Goal: Find specific page/section

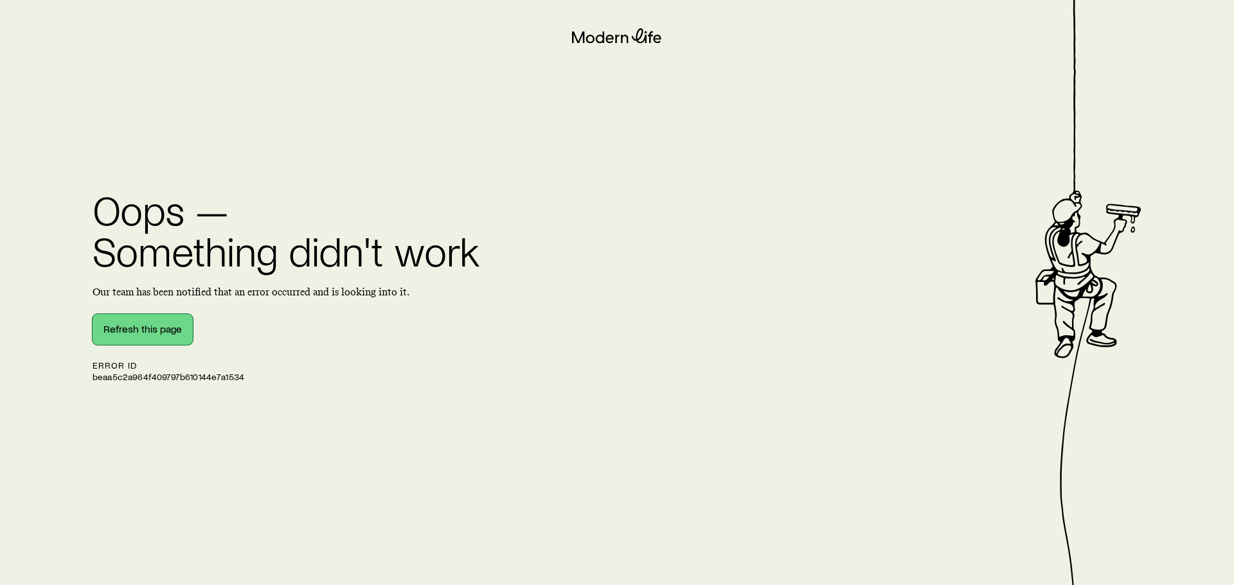
click at [161, 328] on button "Refresh this page" at bounding box center [143, 329] width 100 height 31
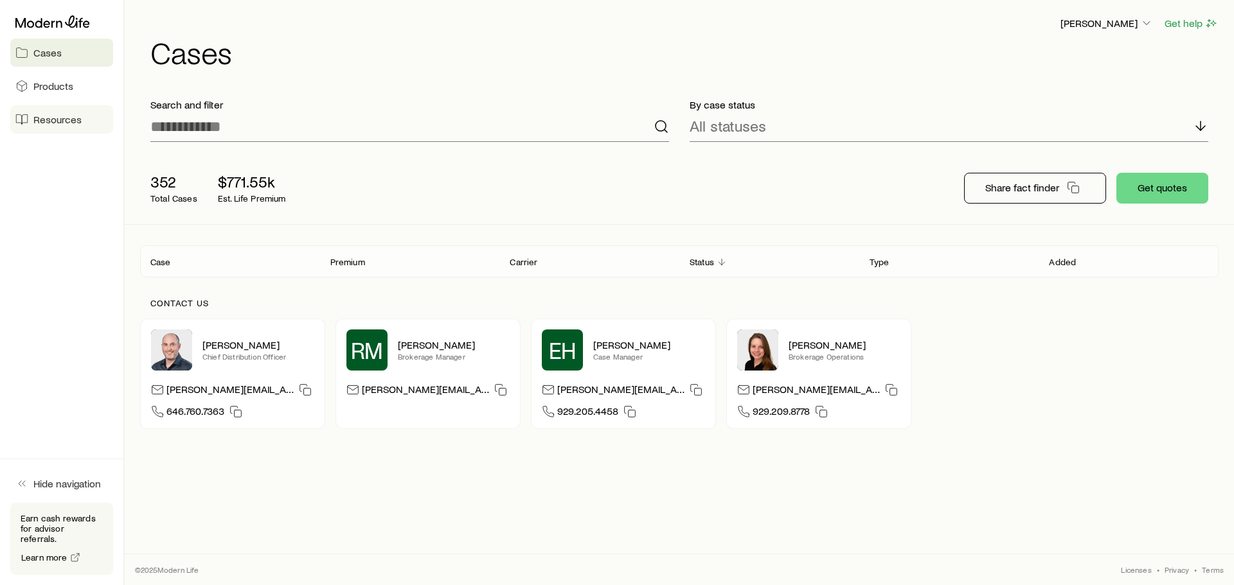
click at [58, 119] on span "Resources" at bounding box center [57, 119] width 48 height 13
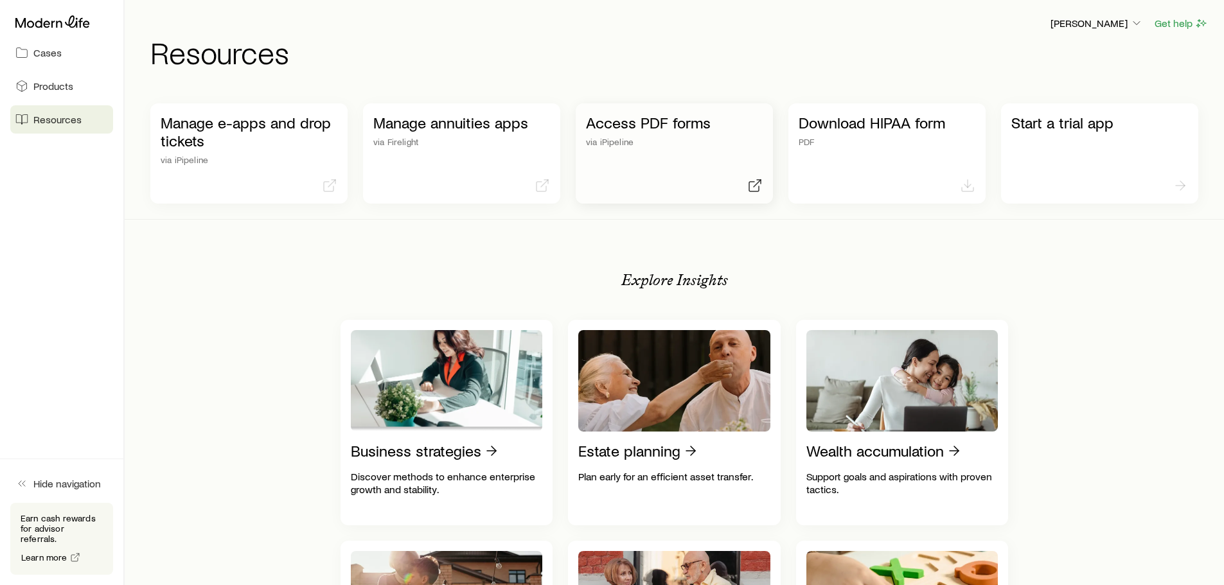
click at [600, 139] on p "via iPipeline" at bounding box center [674, 142] width 177 height 10
